Goal: Transaction & Acquisition: Download file/media

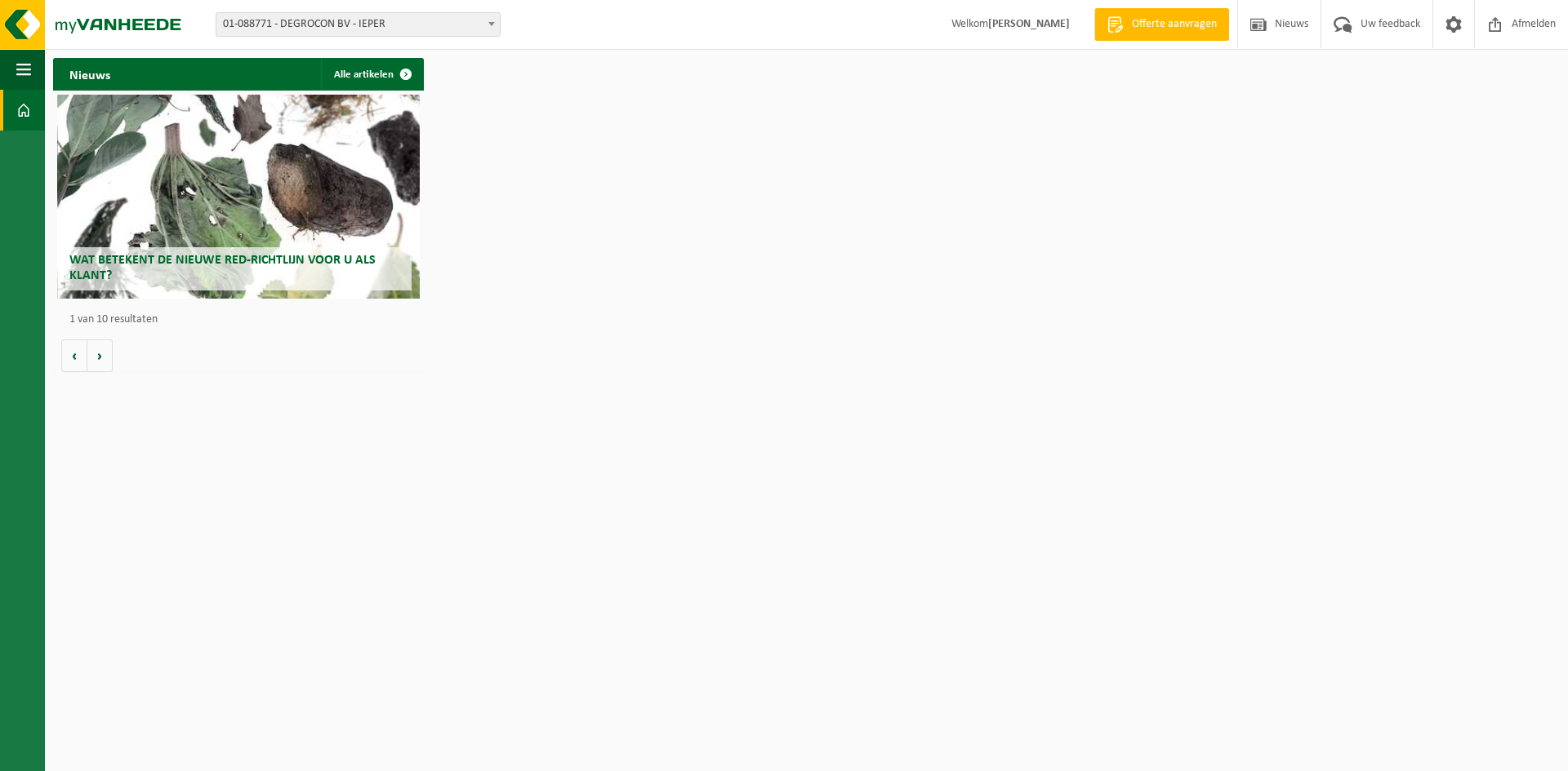
click at [394, 21] on span "01-088771 - DEGROCON BV - IEPER" at bounding box center [358, 24] width 284 height 23
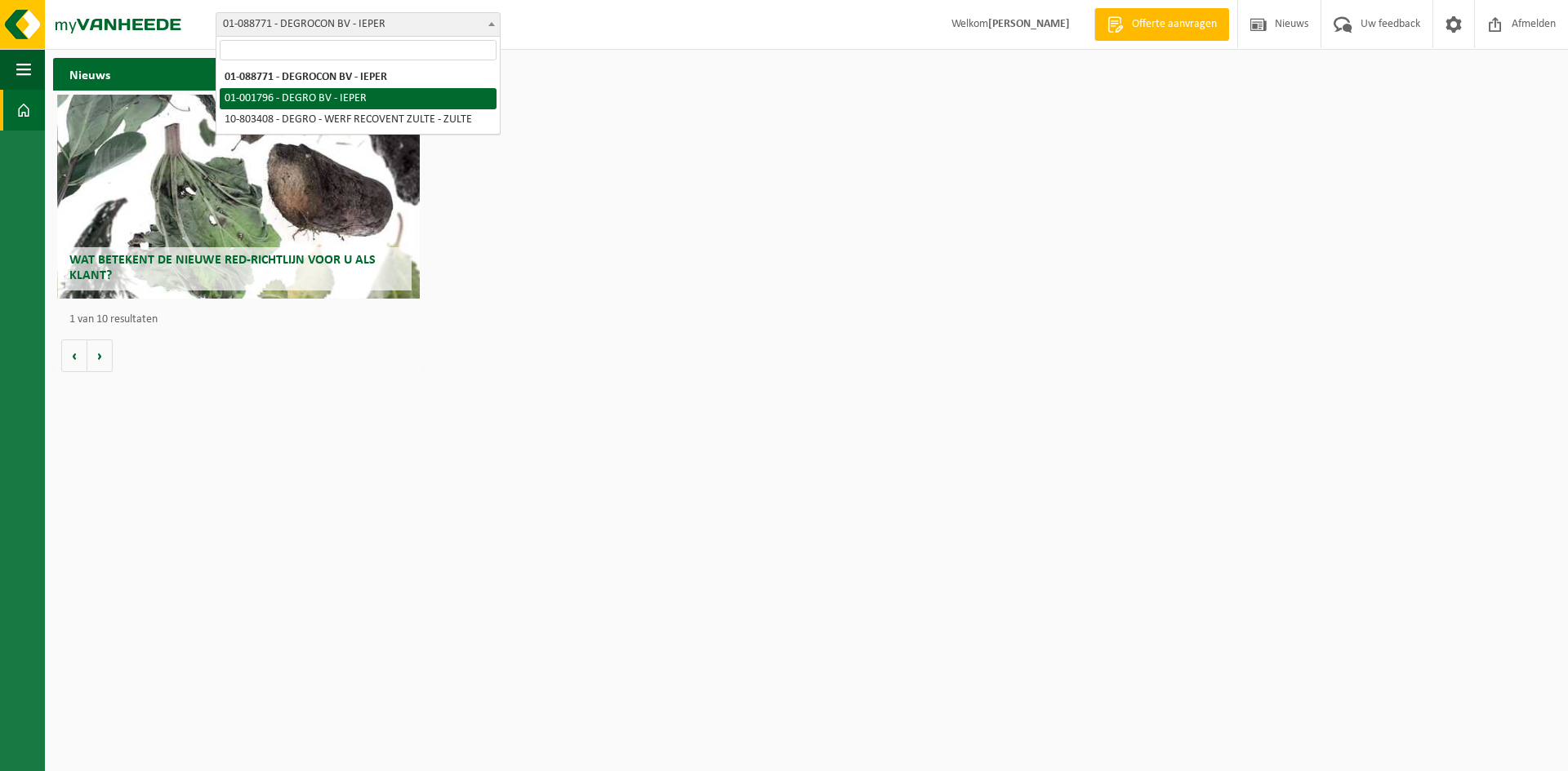
select select "36035"
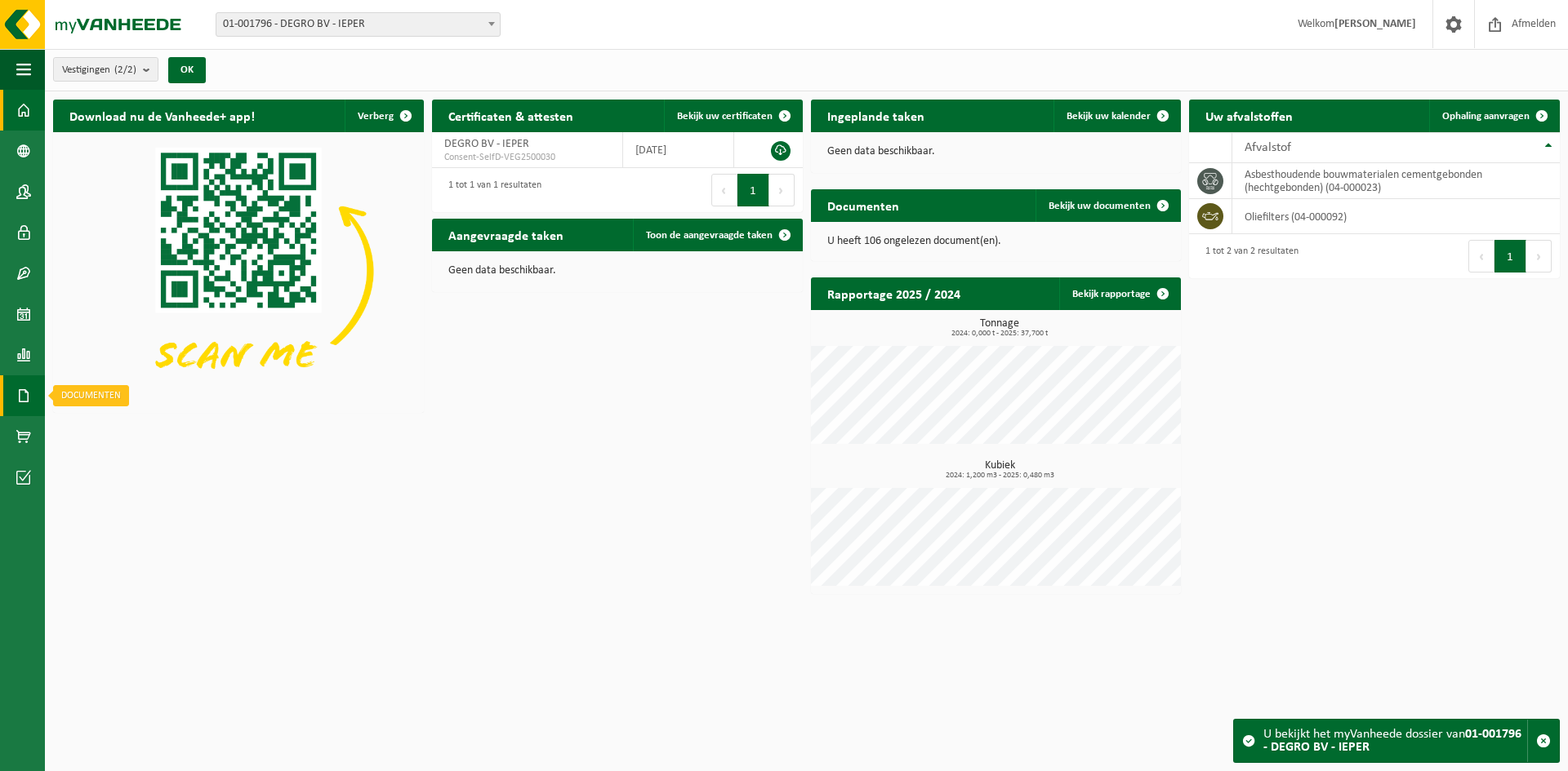
click at [23, 393] on span at bounding box center [23, 395] width 15 height 40
click at [116, 433] on span "Documenten" at bounding box center [125, 430] width 60 height 31
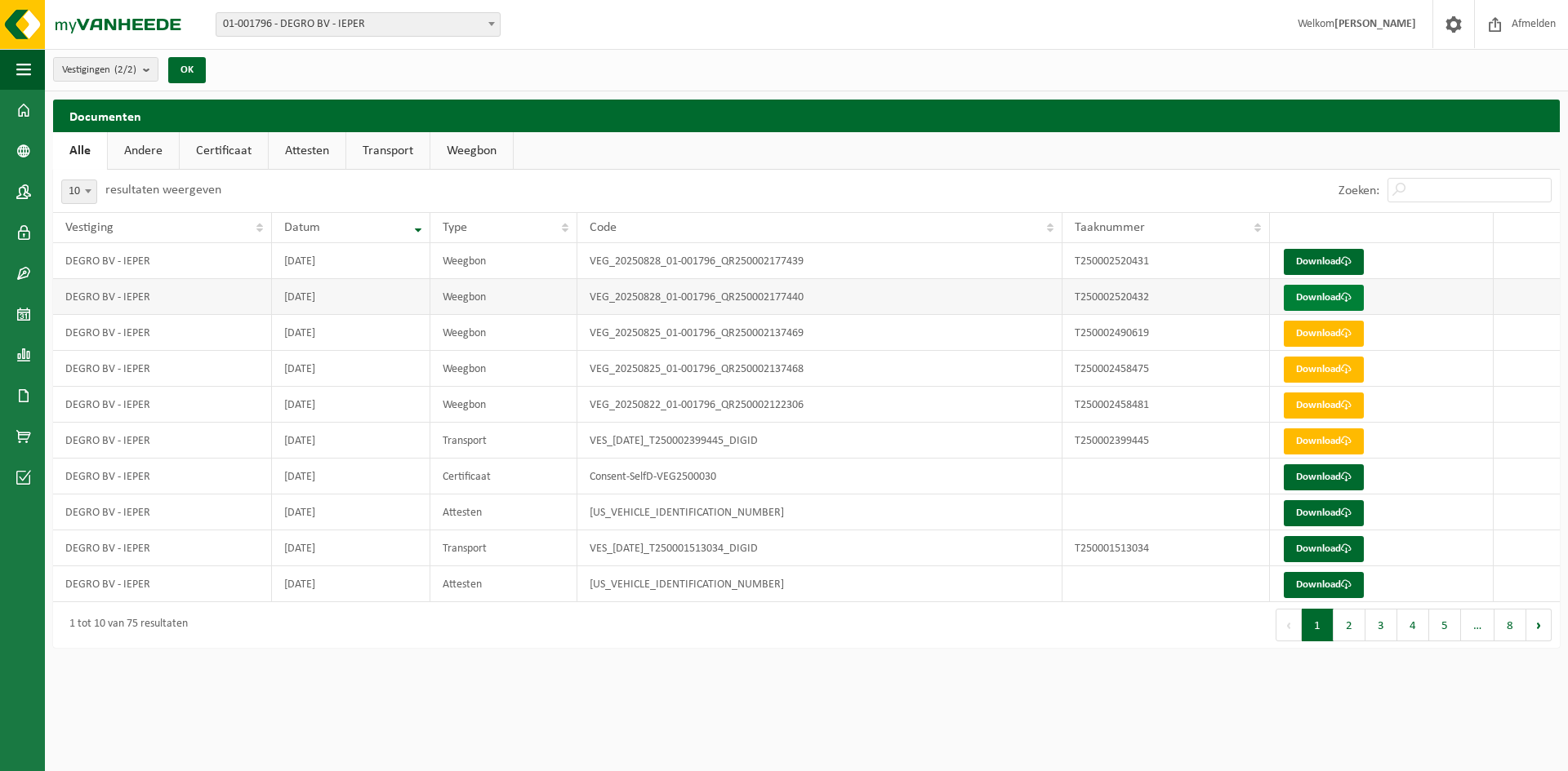
click at [1330, 289] on link "Download" at bounding box center [1323, 298] width 80 height 26
click at [1340, 254] on link "Download" at bounding box center [1323, 262] width 80 height 26
